Goal: Transaction & Acquisition: Purchase product/service

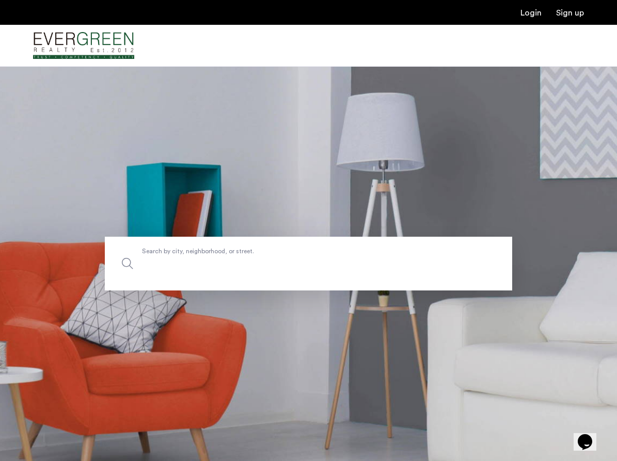
click at [209, 273] on input "Search by city, neighborhood, or street." at bounding box center [308, 264] width 407 height 54
click at [231, 272] on input "Search by city, neighborhood, or street." at bounding box center [308, 264] width 407 height 54
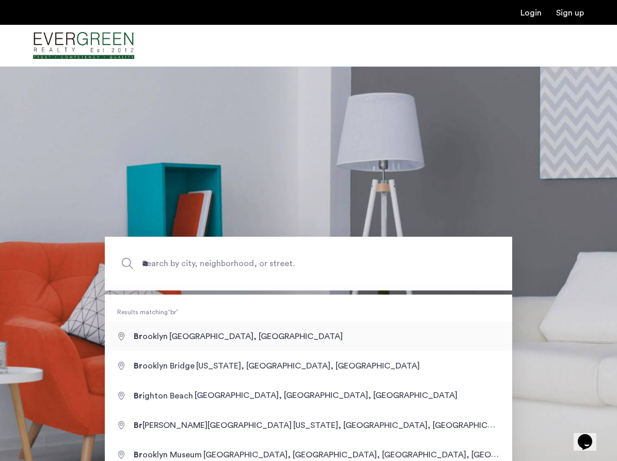
type input "**********"
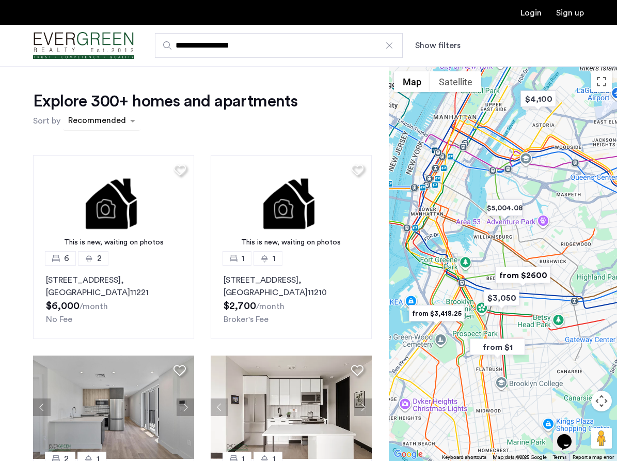
click at [119, 127] on div "sort-apartment" at bounding box center [97, 122] width 61 height 14
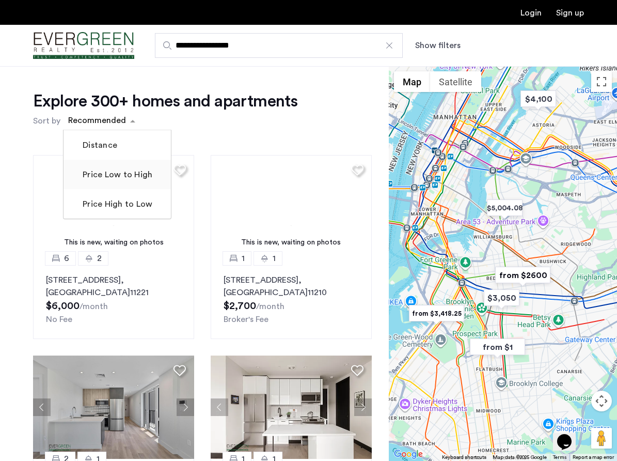
click at [124, 180] on label "Price Low to High" at bounding box center [117, 174] width 72 height 12
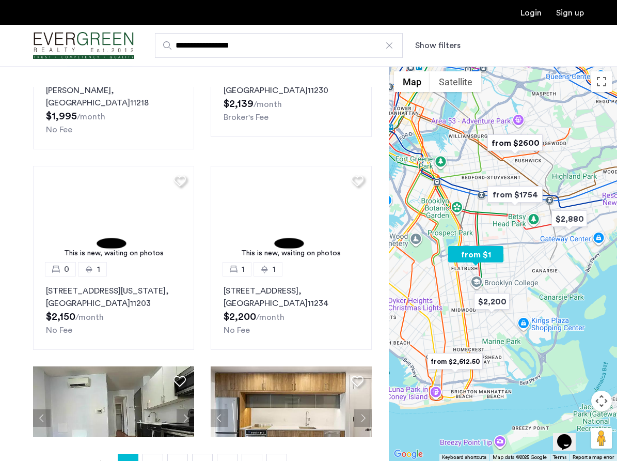
scroll to position [356, 0]
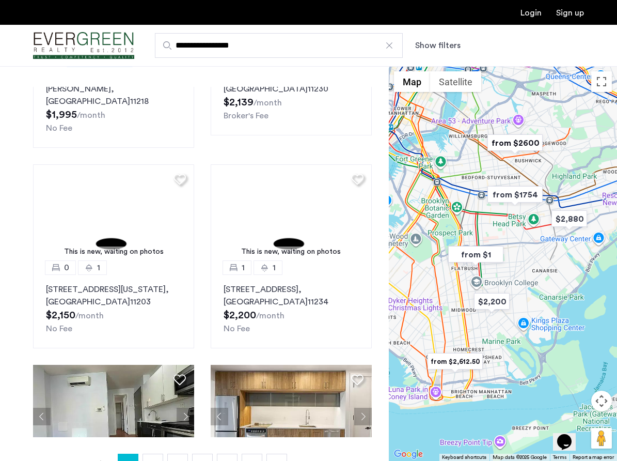
click at [523, 196] on img "from $1754" at bounding box center [515, 194] width 64 height 23
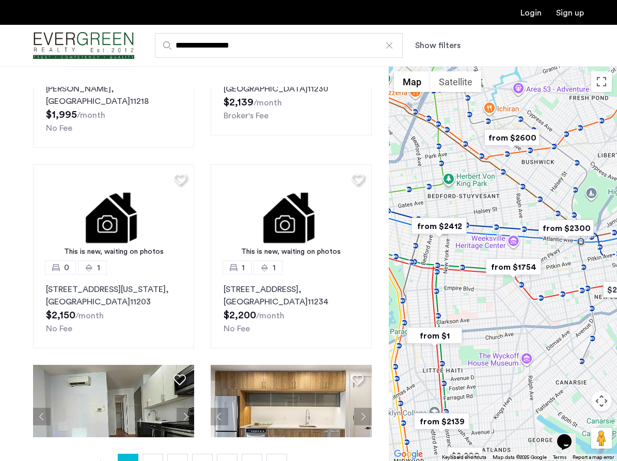
click at [518, 272] on img "from $1754" at bounding box center [514, 266] width 64 height 23
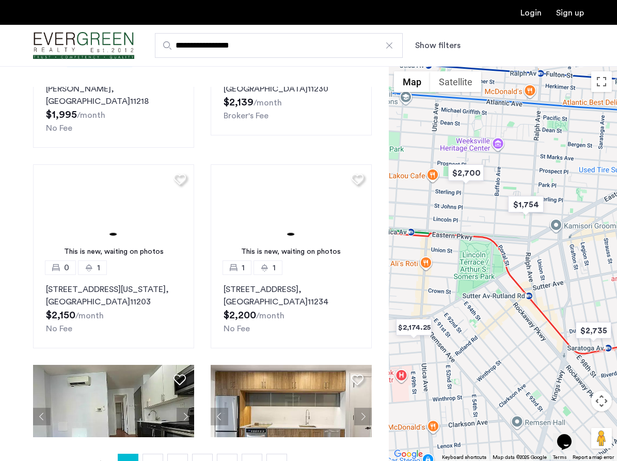
click at [507, 287] on div "To navigate, press the arrow keys." at bounding box center [503, 263] width 228 height 395
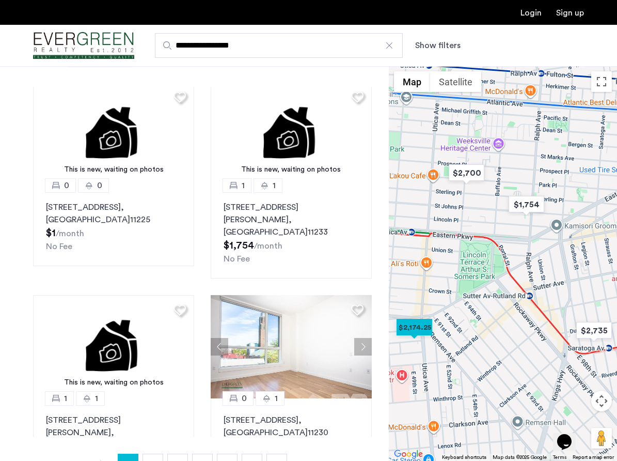
scroll to position [12, 0]
